Goal: Task Accomplishment & Management: Use online tool/utility

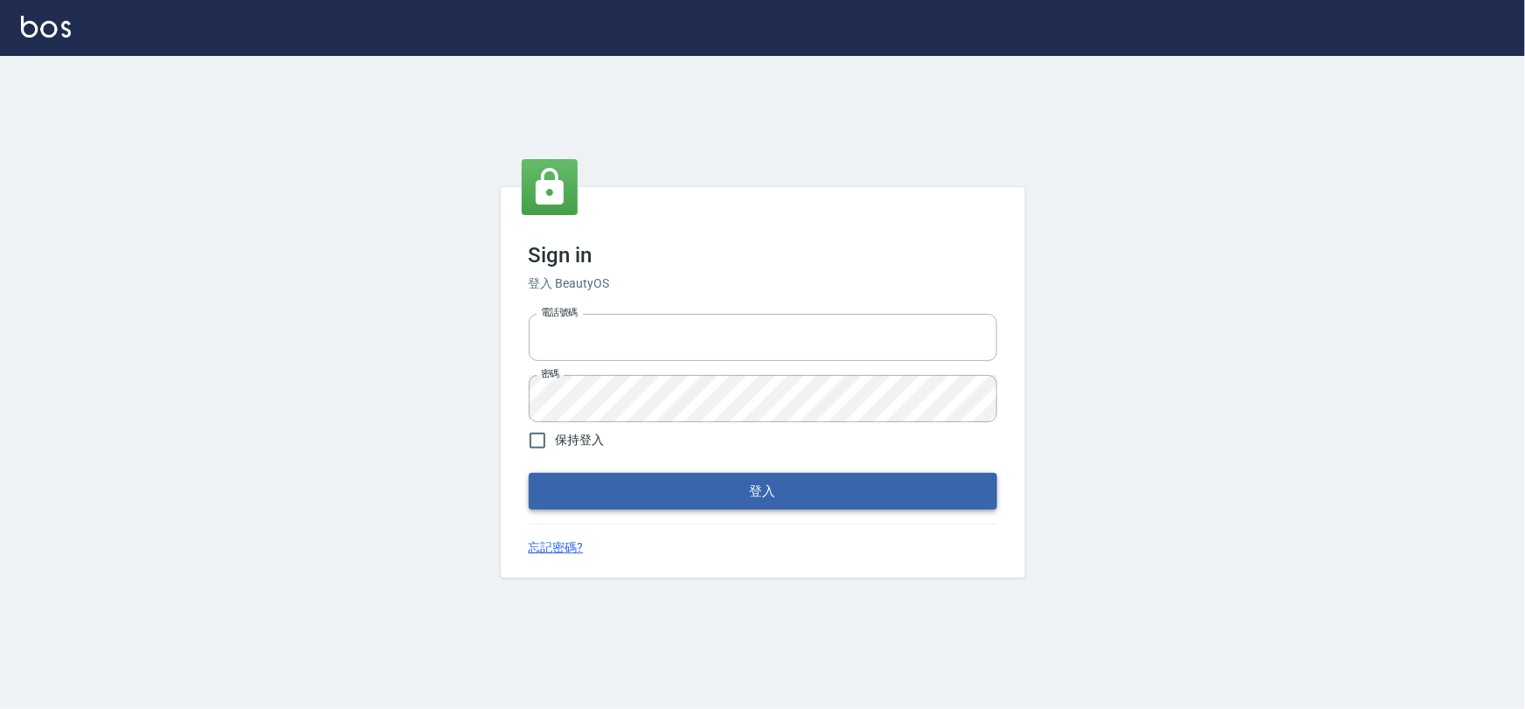
type input "0975575780"
click at [670, 485] on button "登入" at bounding box center [763, 491] width 469 height 37
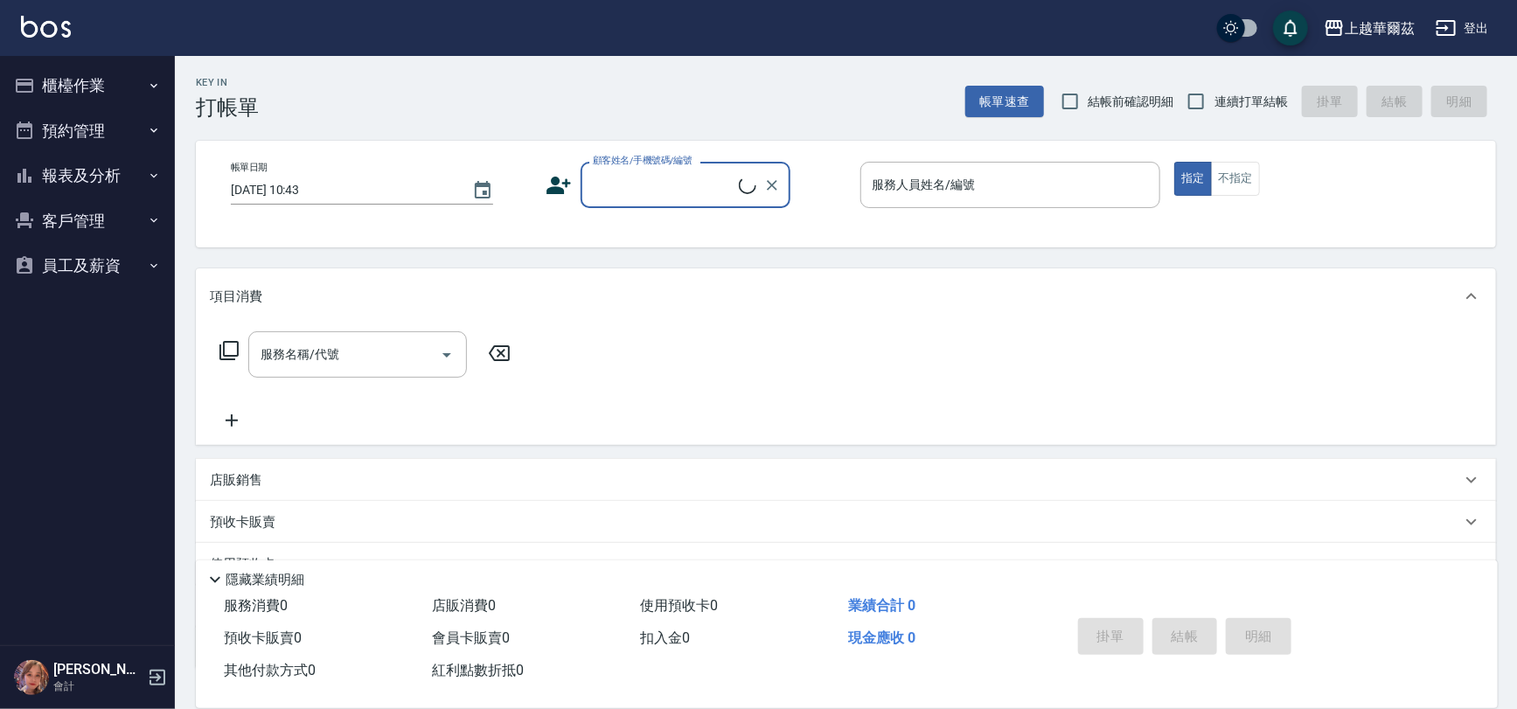
click at [83, 101] on button "櫃檯作業" at bounding box center [87, 85] width 161 height 45
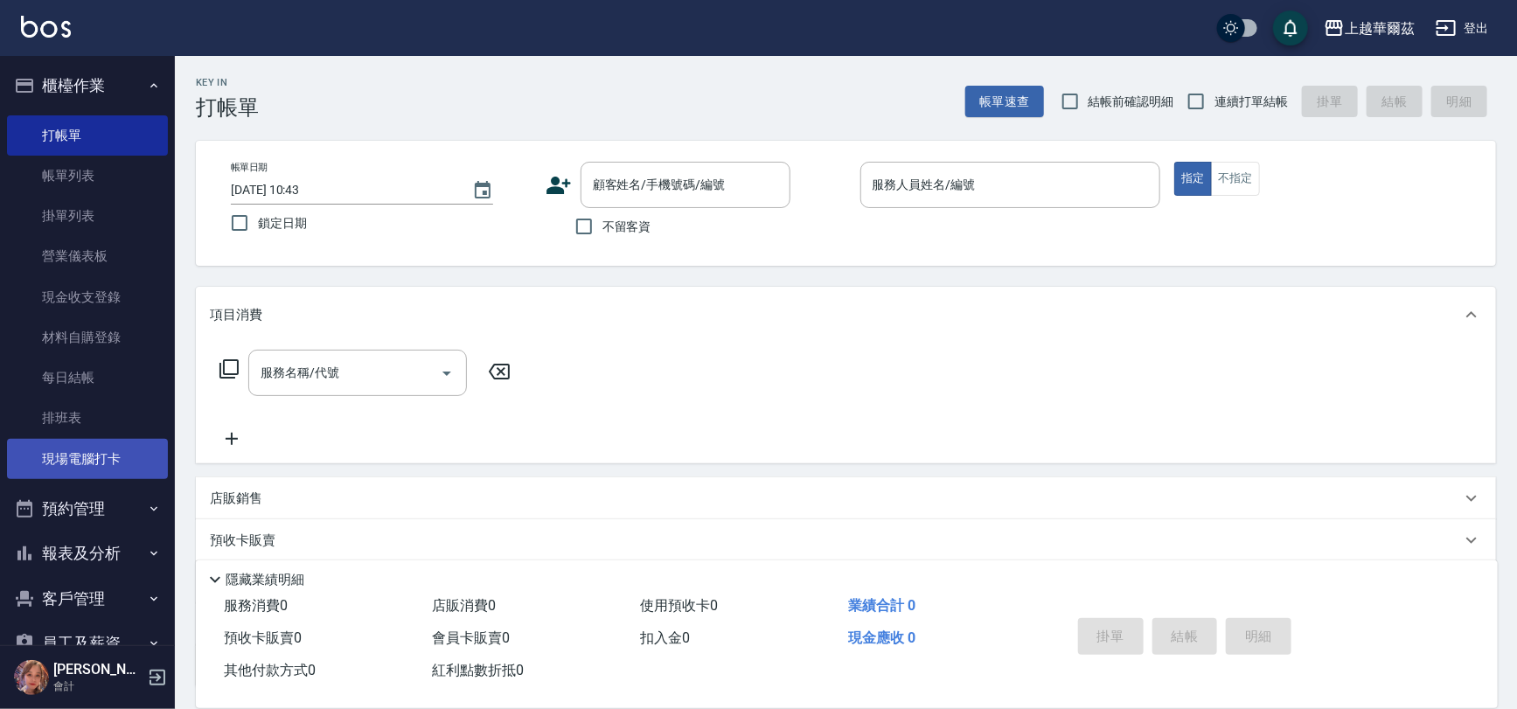
click at [127, 463] on link "現場電腦打卡" at bounding box center [87, 459] width 161 height 40
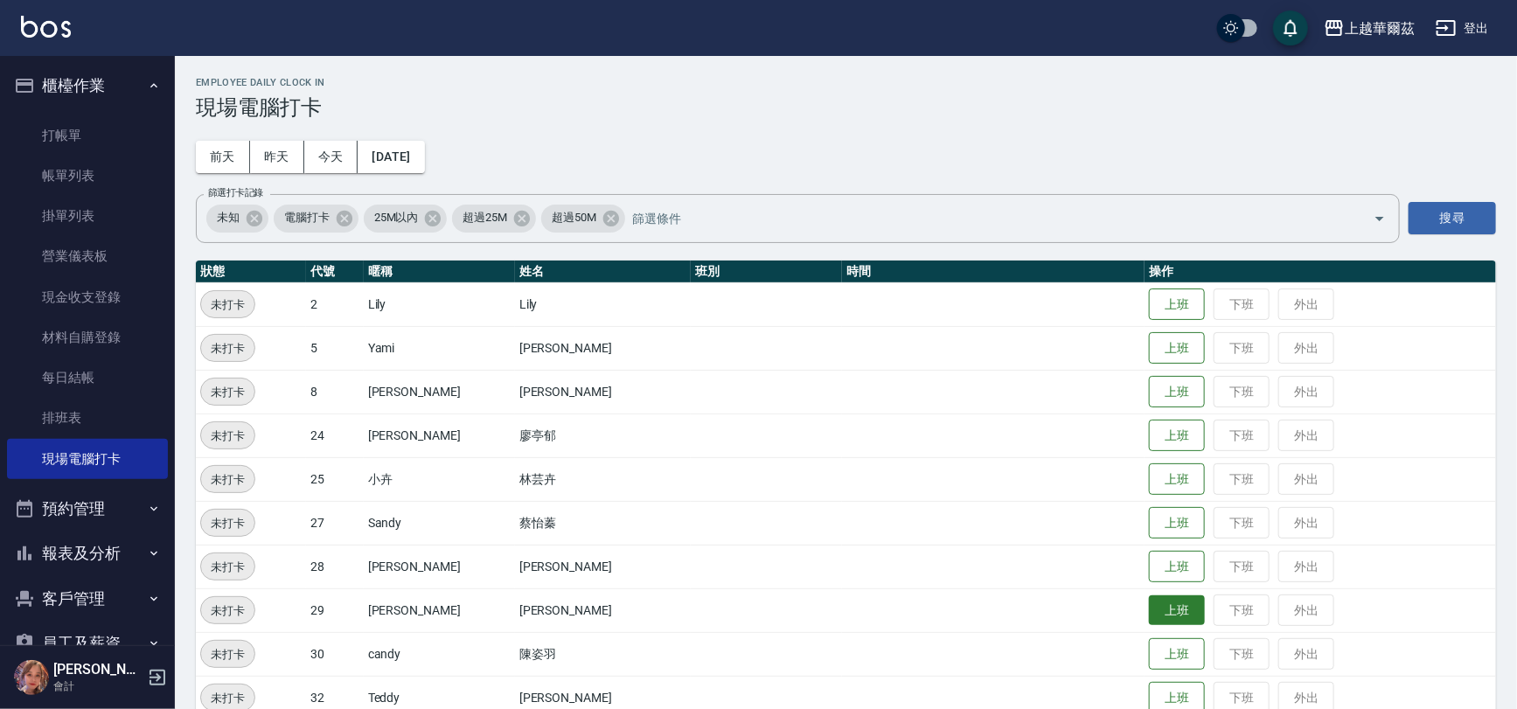
click at [1149, 615] on button "上班" at bounding box center [1177, 610] width 56 height 31
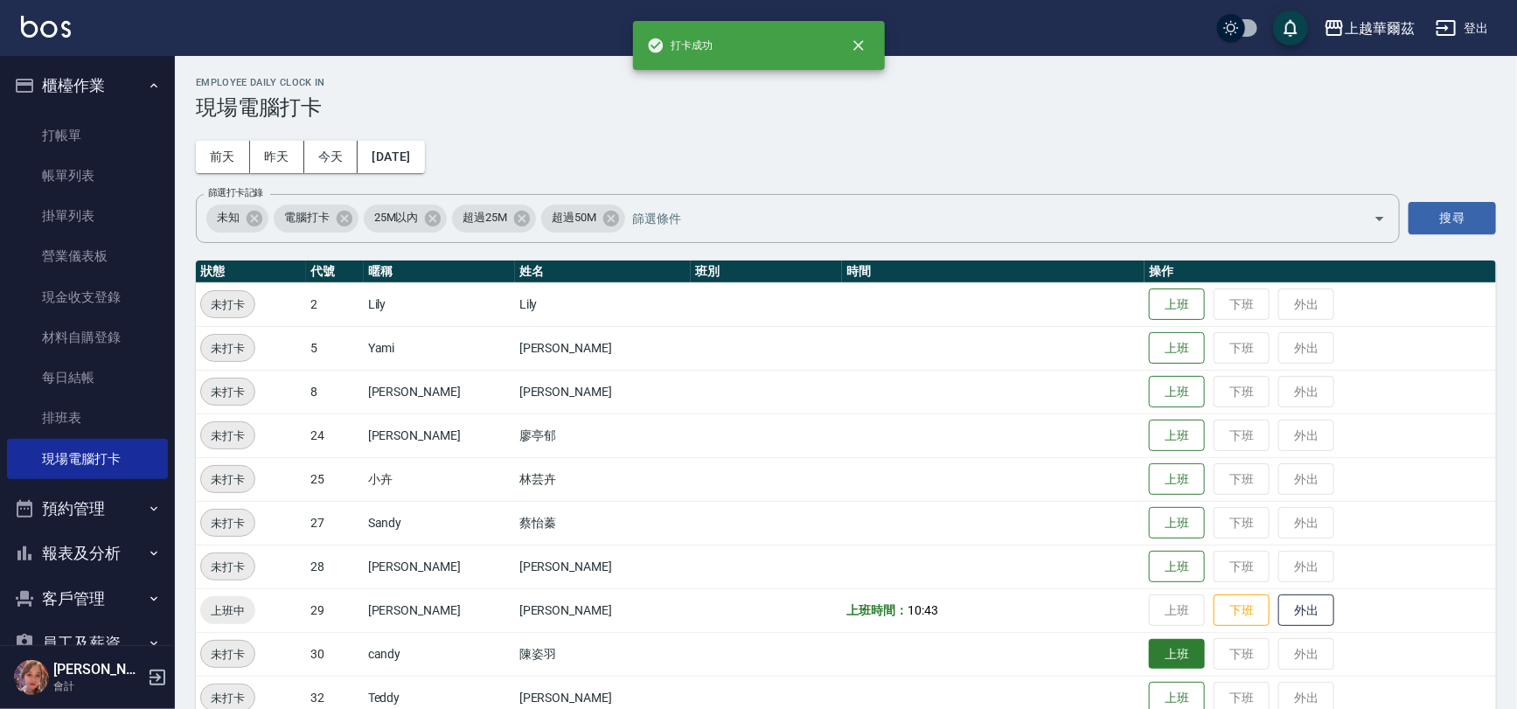
click at [1149, 656] on button "上班" at bounding box center [1177, 654] width 56 height 31
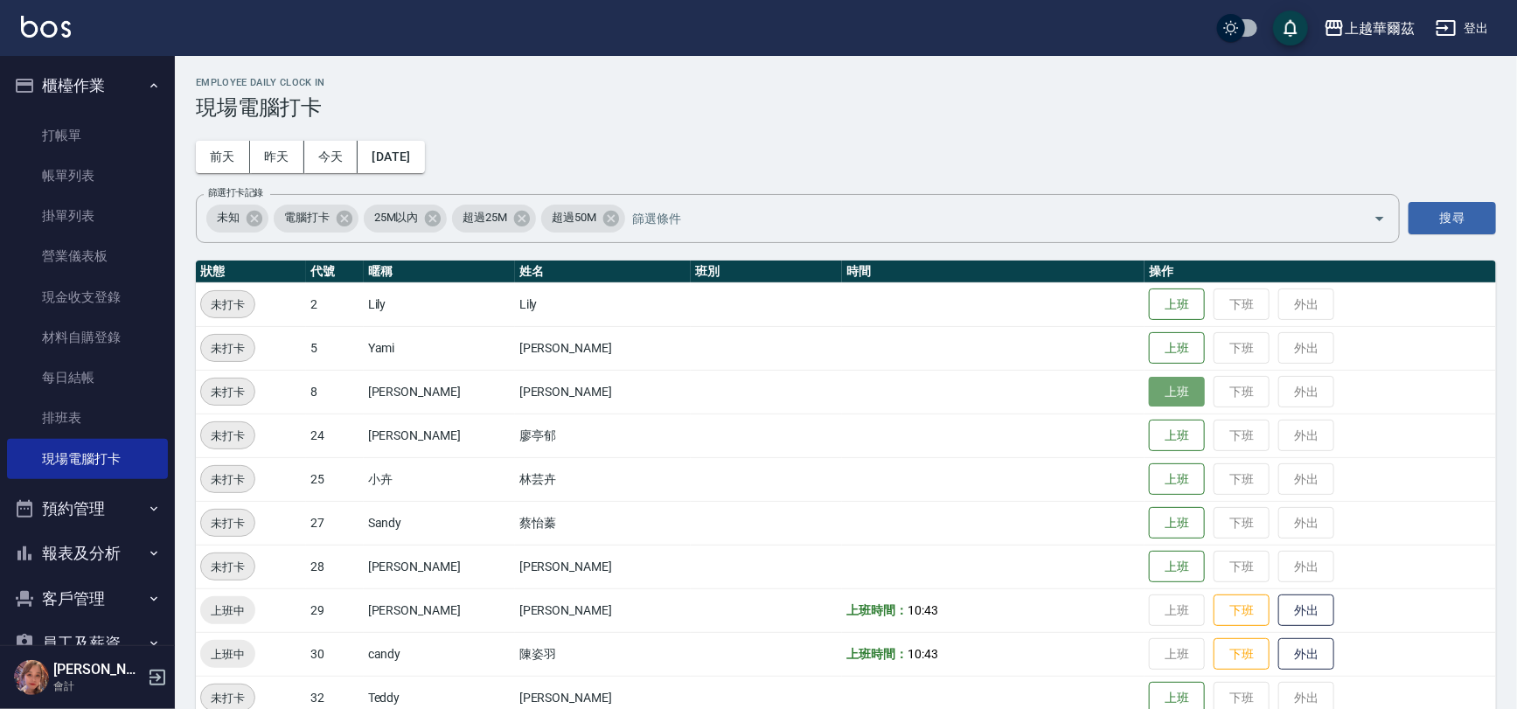
click at [1149, 390] on button "上班" at bounding box center [1177, 392] width 56 height 31
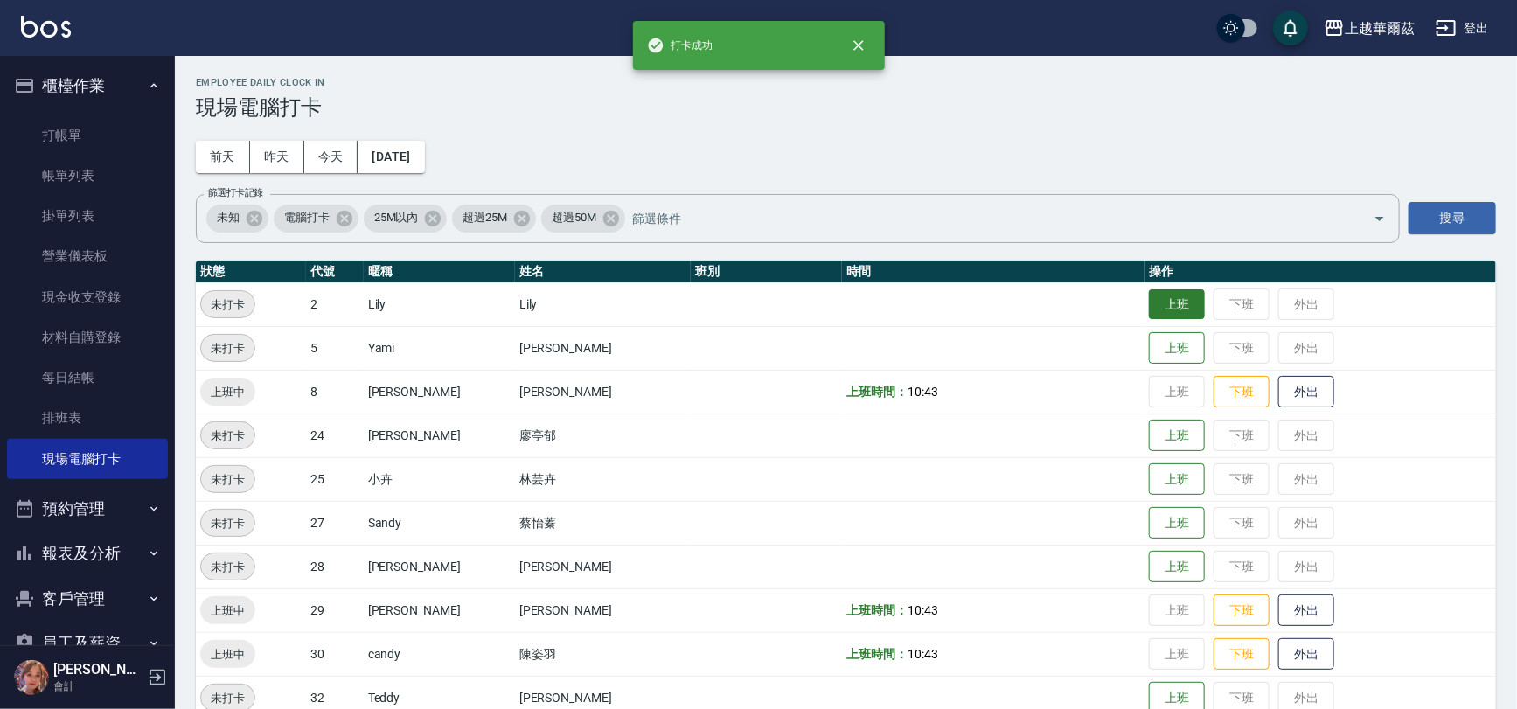
click at [1163, 301] on button "上班" at bounding box center [1177, 304] width 56 height 31
